Goal: Transaction & Acquisition: Download file/media

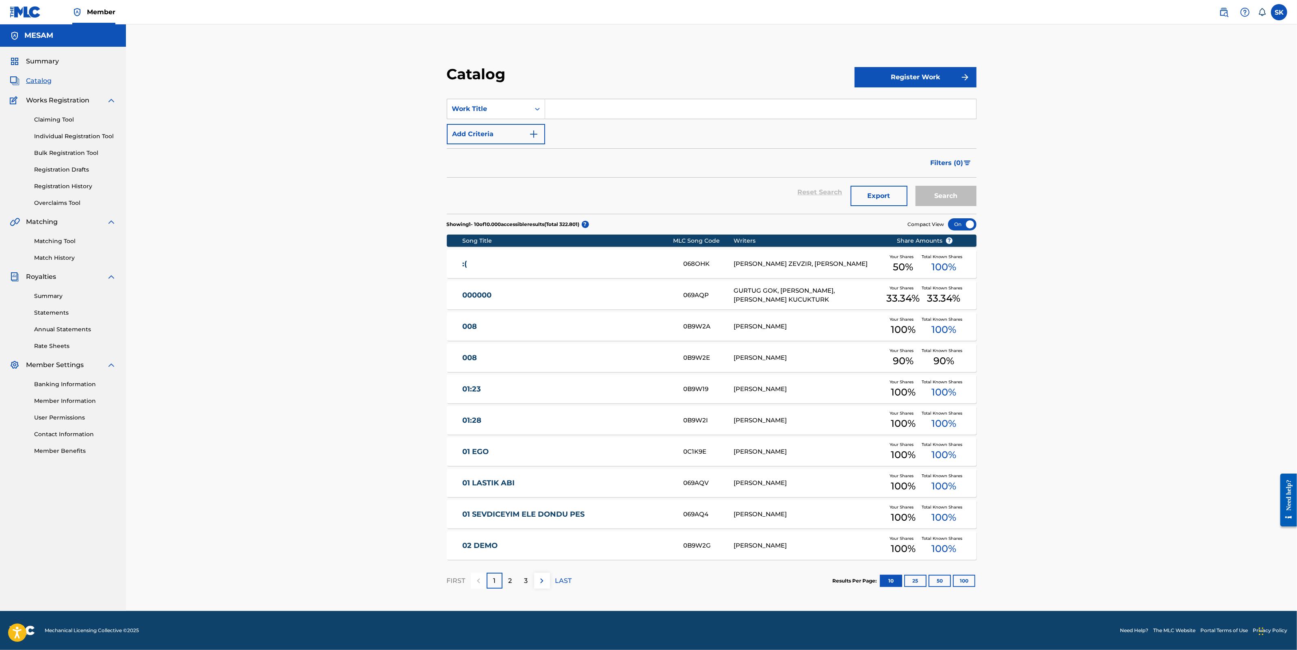
click at [43, 117] on link "Claiming Tool" at bounding box center [75, 119] width 82 height 9
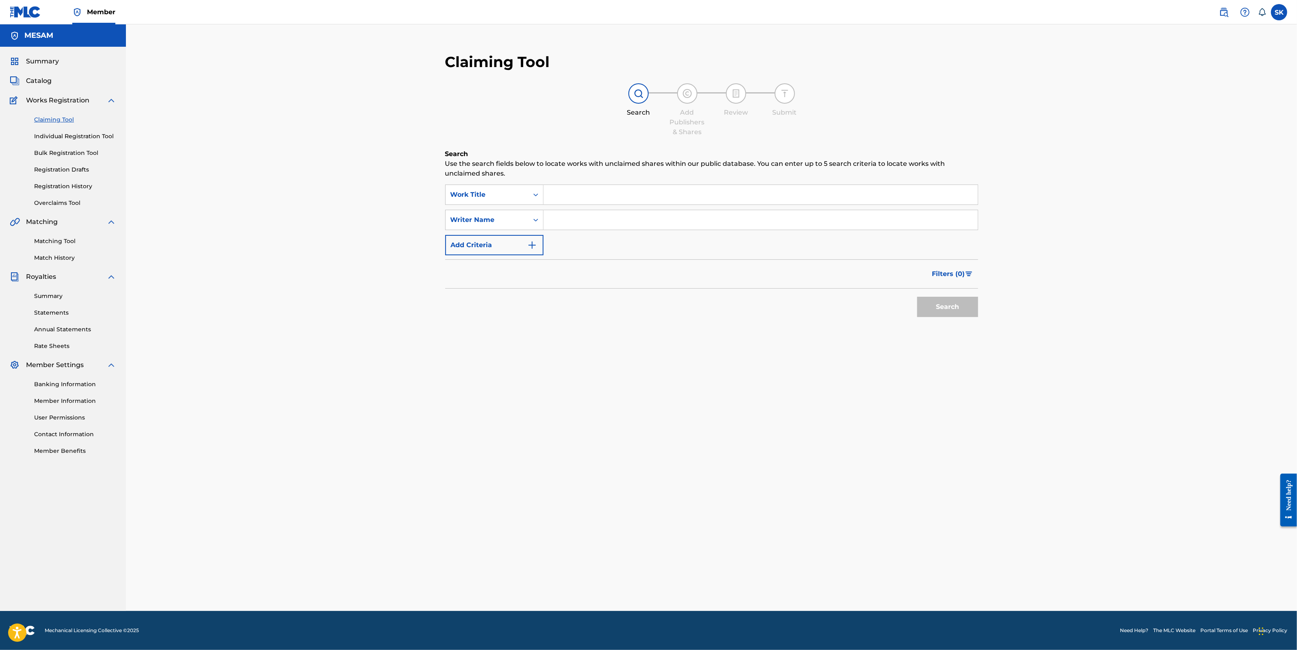
click at [49, 78] on span "Catalog" at bounding box center [39, 81] width 26 height 10
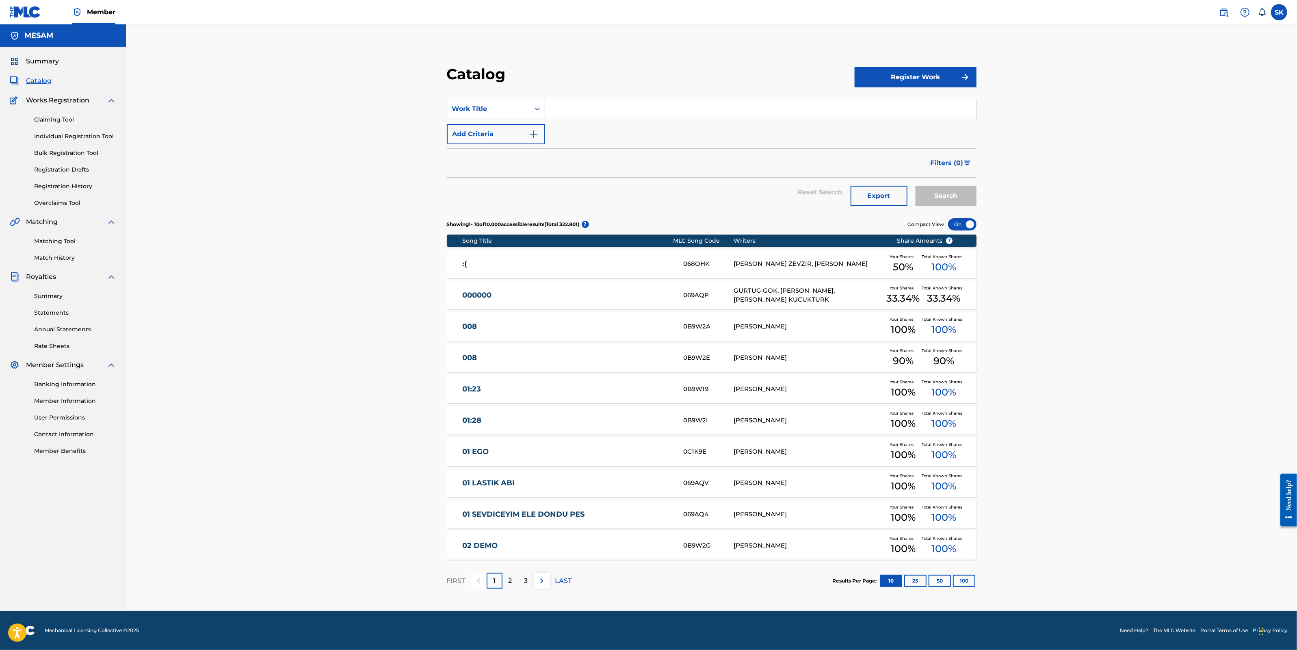
click at [893, 197] on button "Export" at bounding box center [879, 196] width 57 height 20
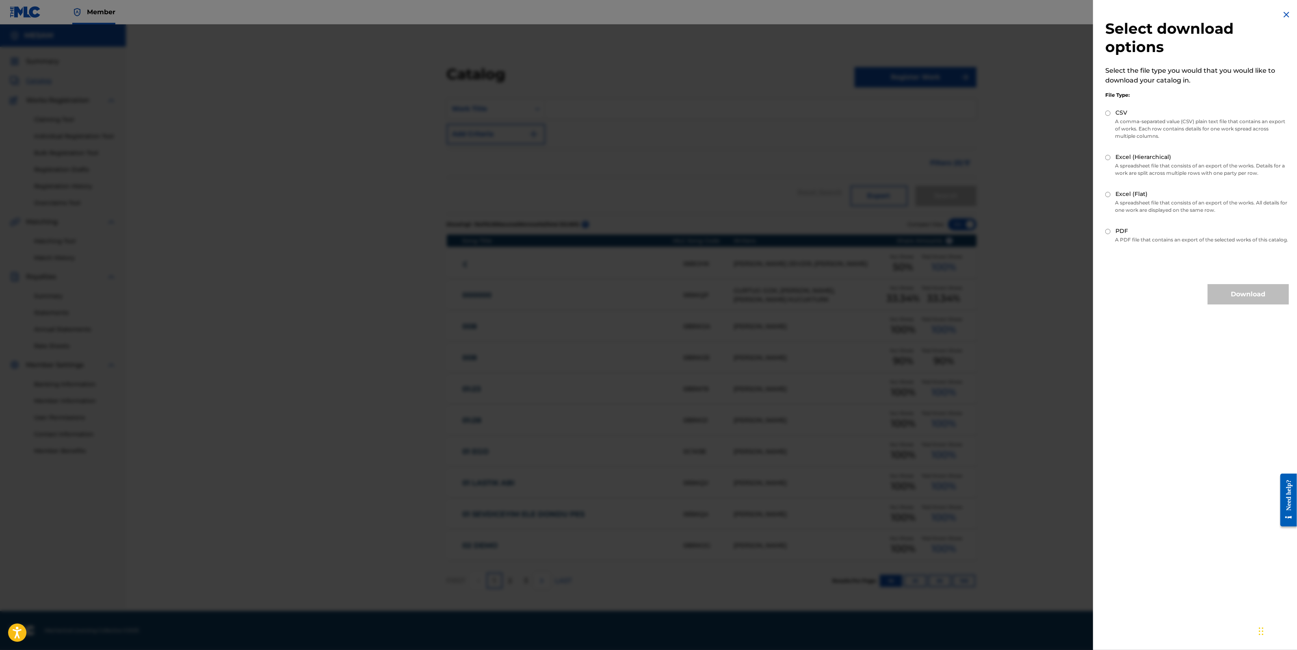
click at [1138, 193] on label "Excel (Flat)" at bounding box center [1132, 194] width 32 height 9
click at [1111, 193] on input "Excel (Flat)" at bounding box center [1108, 194] width 5 height 5
radio input "true"
click at [1255, 301] on button "Download" at bounding box center [1248, 294] width 81 height 20
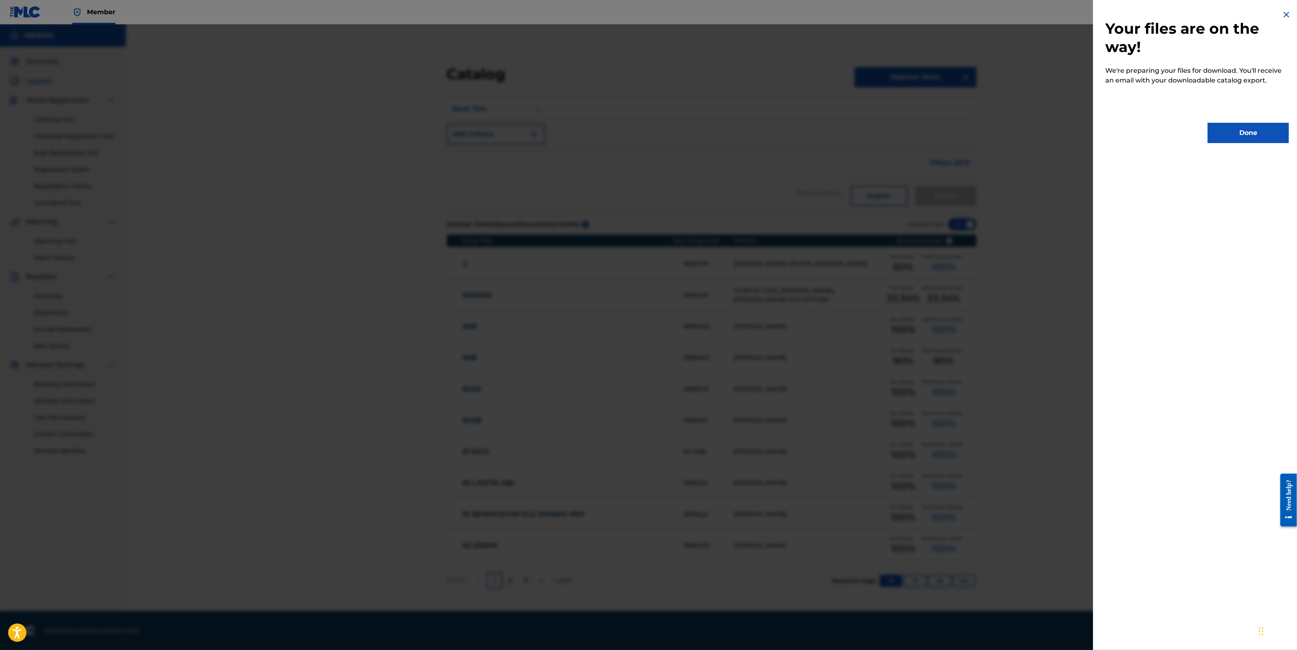
click at [1286, 17] on img at bounding box center [1287, 15] width 10 height 10
